Goal: Browse casually: Explore the website without a specific task or goal

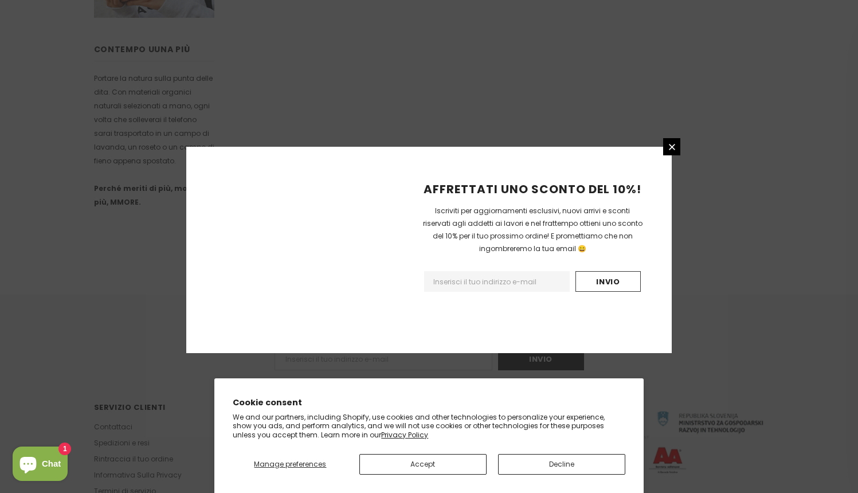
scroll to position [682, 0]
